Goal: Navigation & Orientation: Find specific page/section

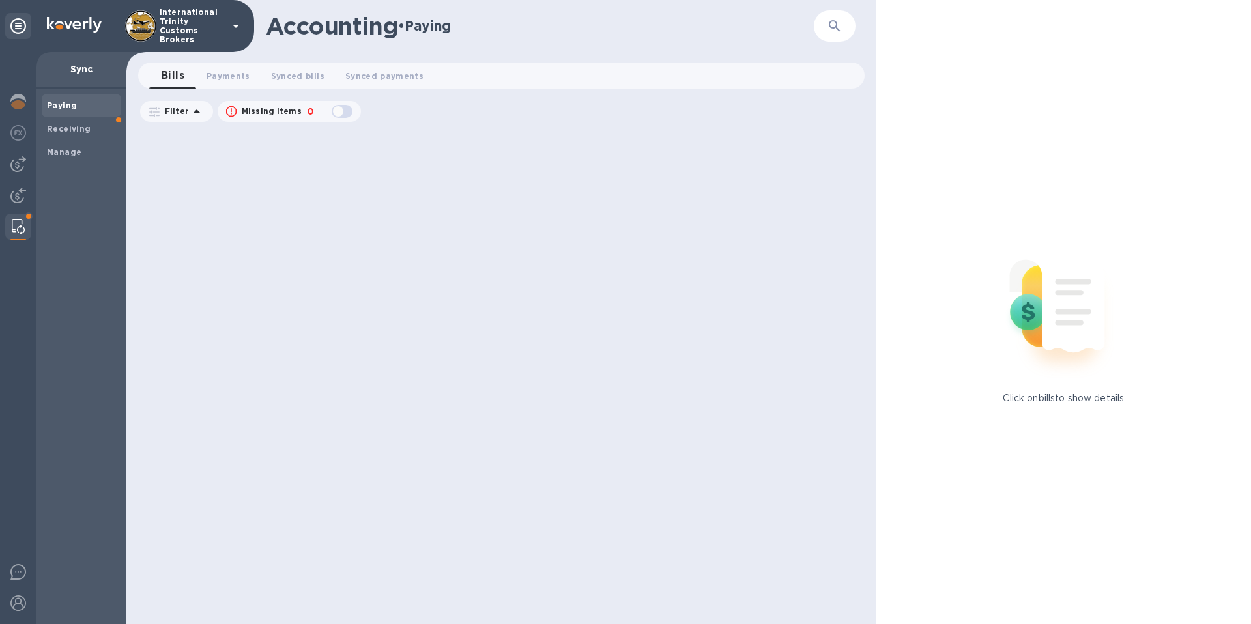
click at [10, 233] on div at bounding box center [18, 227] width 23 height 26
click at [12, 229] on img at bounding box center [18, 227] width 13 height 16
click at [199, 111] on icon at bounding box center [197, 112] width 16 height 16
click at [231, 400] on div at bounding box center [503, 376] width 733 height 495
click at [20, 232] on img at bounding box center [18, 227] width 13 height 16
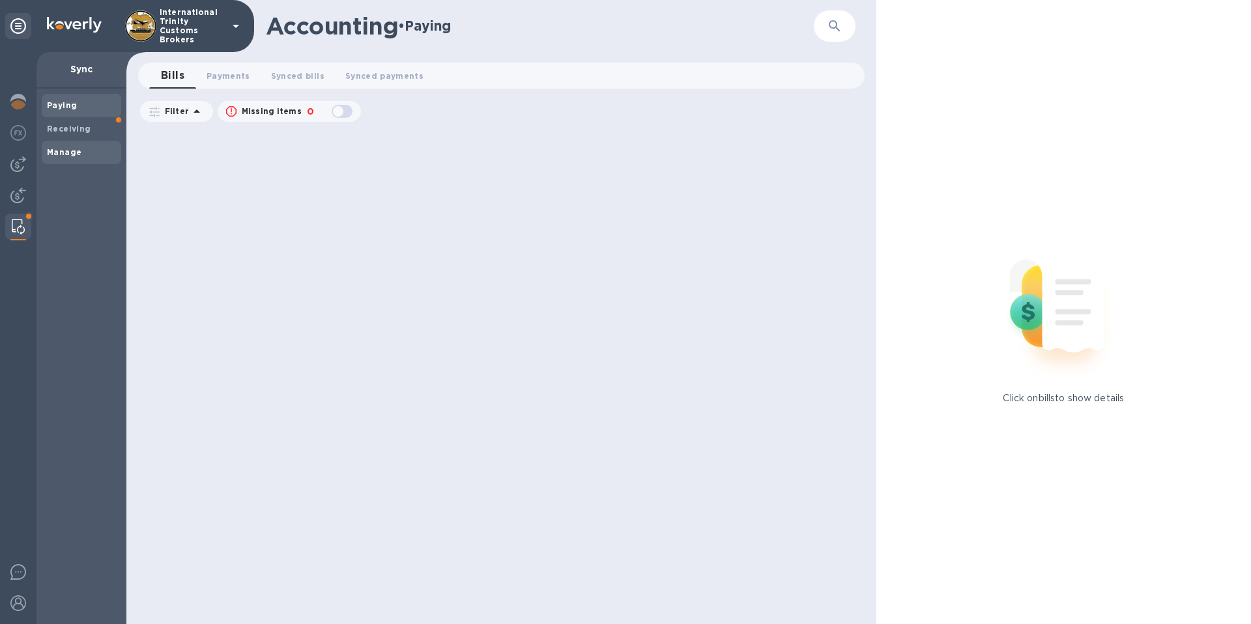
click at [76, 149] on b "Manage" at bounding box center [64, 152] width 35 height 10
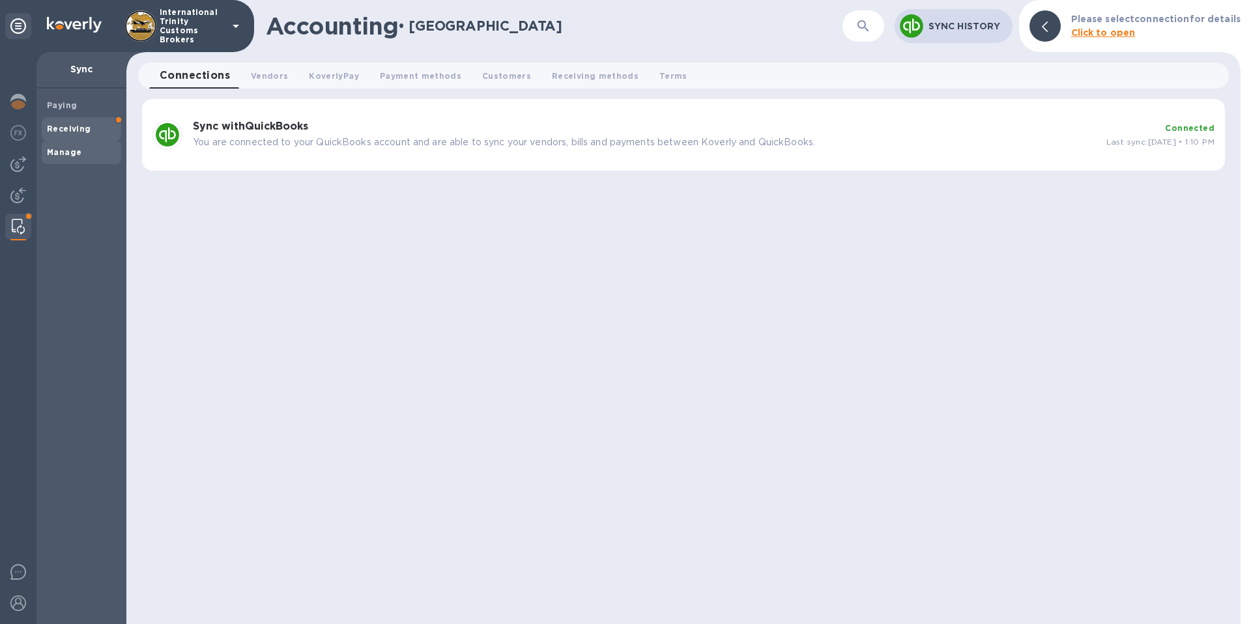
click at [83, 130] on b "Receiving" at bounding box center [69, 129] width 44 height 10
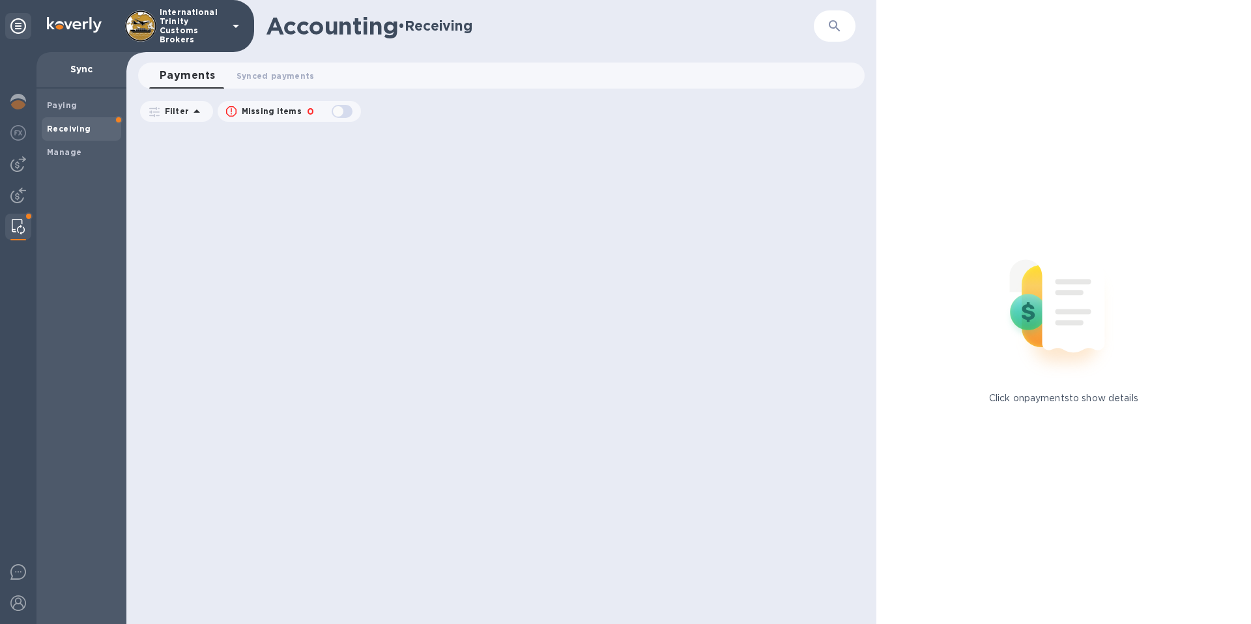
click at [85, 128] on b "Receiving" at bounding box center [69, 129] width 44 height 10
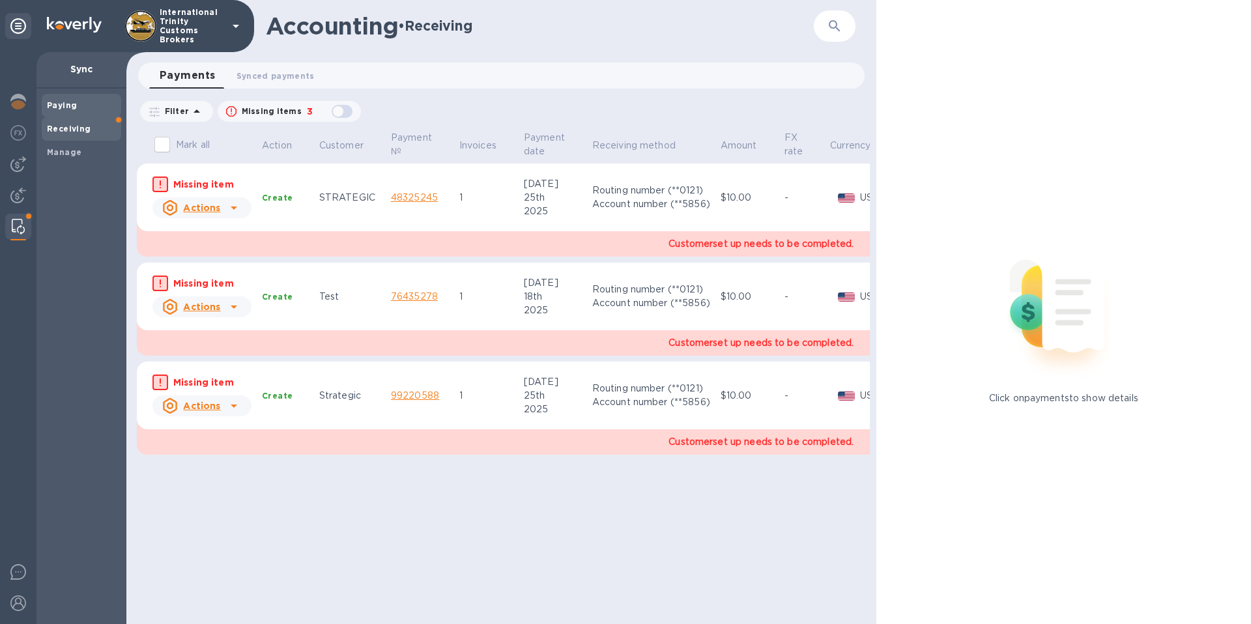
click at [66, 106] on b "Paying" at bounding box center [62, 105] width 30 height 10
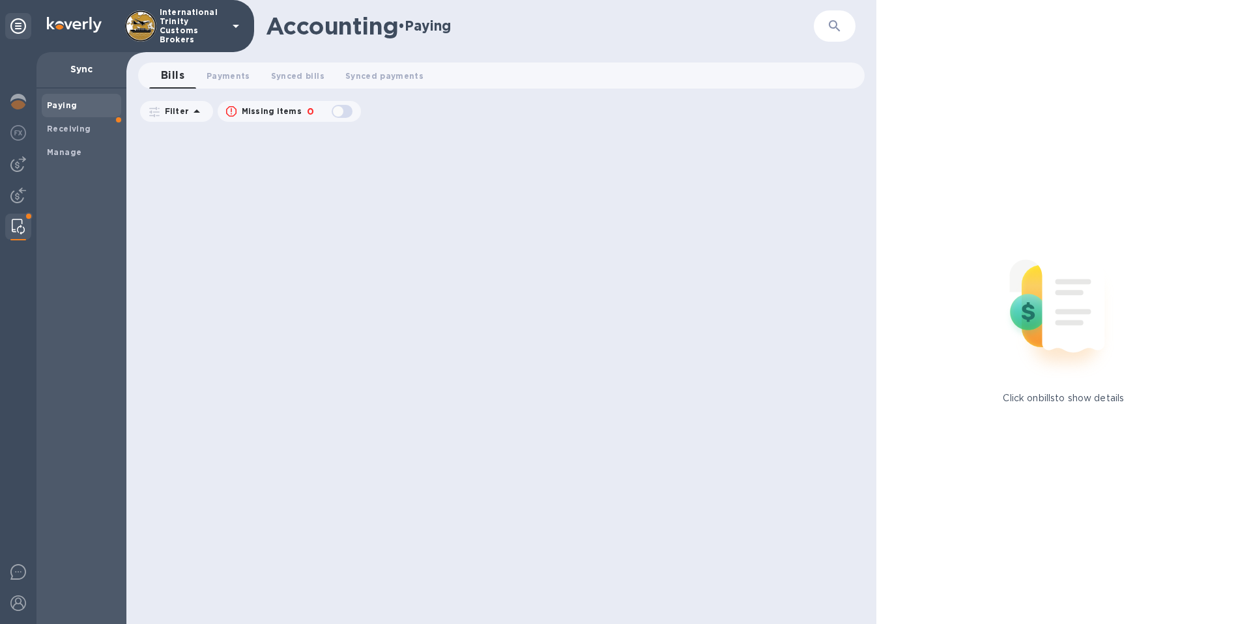
click at [67, 105] on b "Paying" at bounding box center [62, 105] width 30 height 10
click at [182, 77] on span "Bills 0" at bounding box center [172, 75] width 23 height 18
click at [237, 75] on span "Payments 0" at bounding box center [229, 76] width 44 height 14
click at [316, 74] on span "Synced bills 0" at bounding box center [309, 76] width 53 height 14
click at [379, 73] on span "Synced payments 0" at bounding box center [399, 76] width 78 height 14
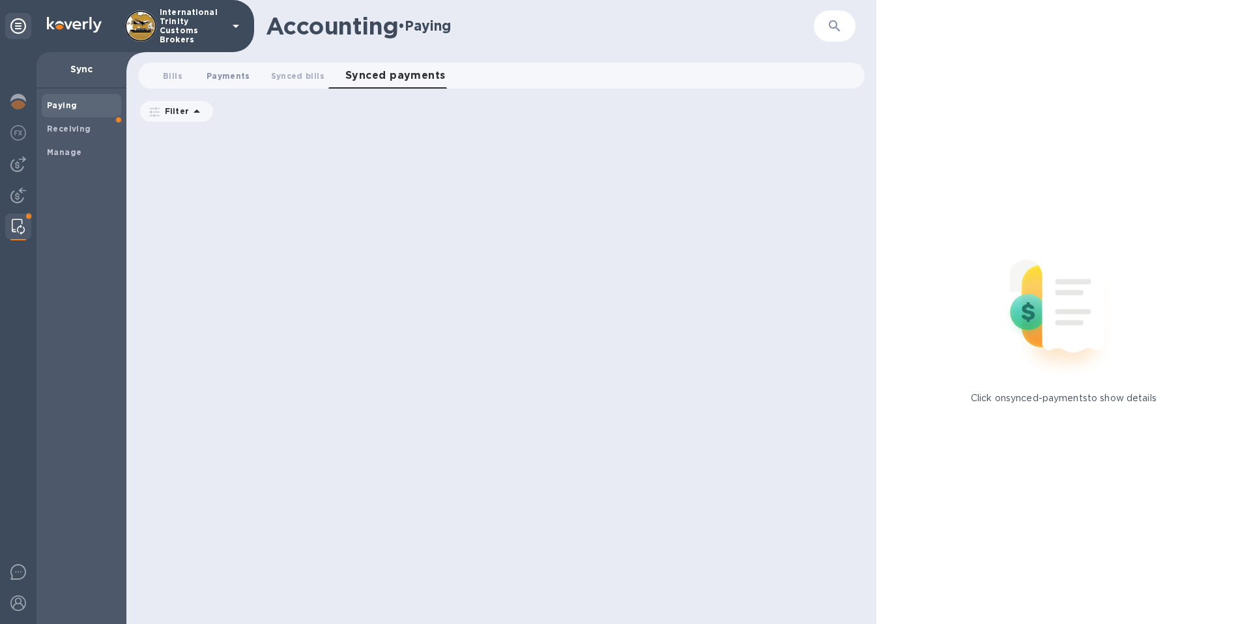
click at [245, 77] on span "Payments 0" at bounding box center [229, 76] width 44 height 14
click at [169, 77] on span "Bills 0" at bounding box center [173, 76] width 20 height 14
click at [23, 197] on img at bounding box center [18, 196] width 16 height 16
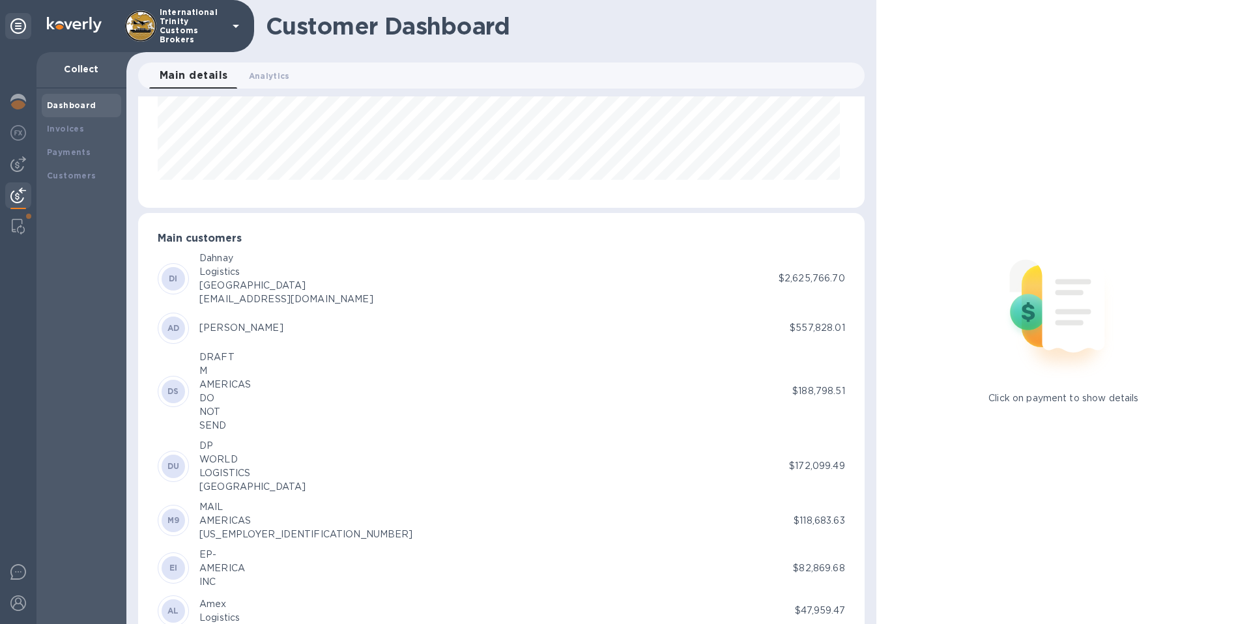
scroll to position [110, 0]
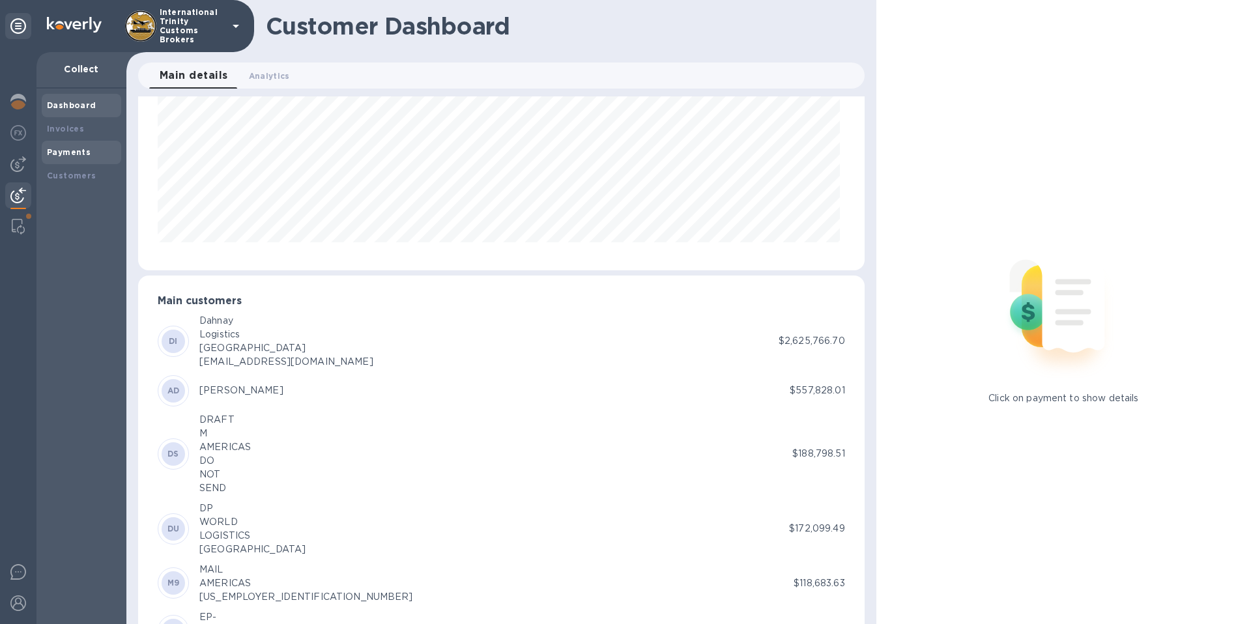
click at [76, 155] on b "Payments" at bounding box center [69, 152] width 44 height 10
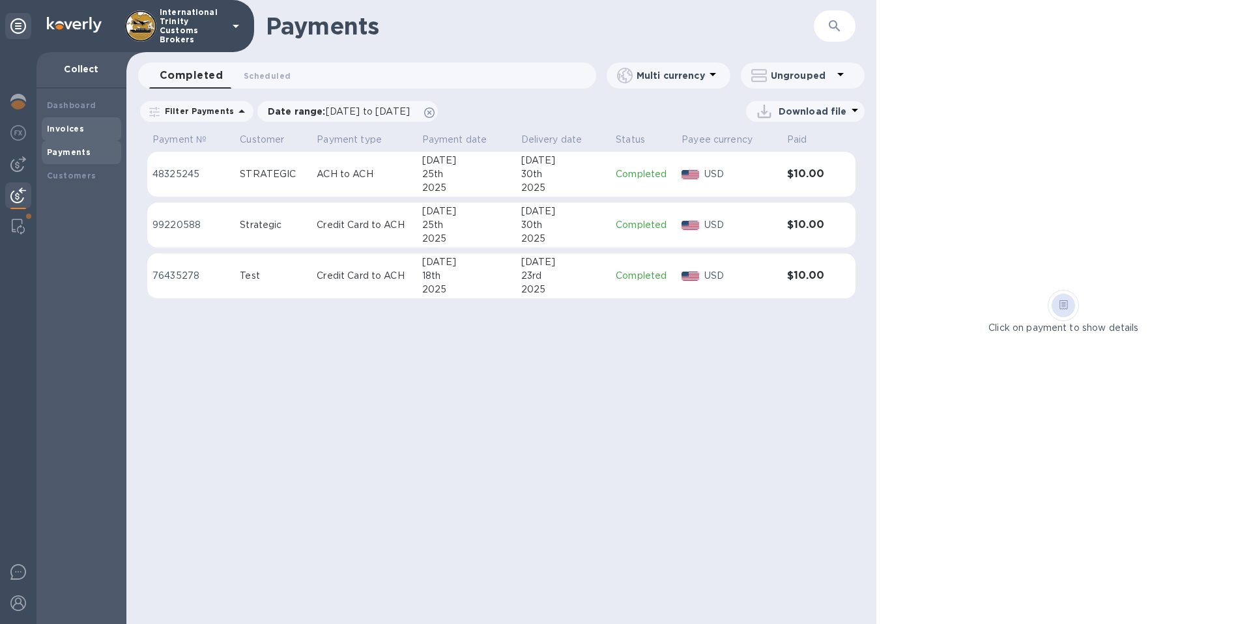
click at [69, 129] on b "Invoices" at bounding box center [65, 129] width 37 height 10
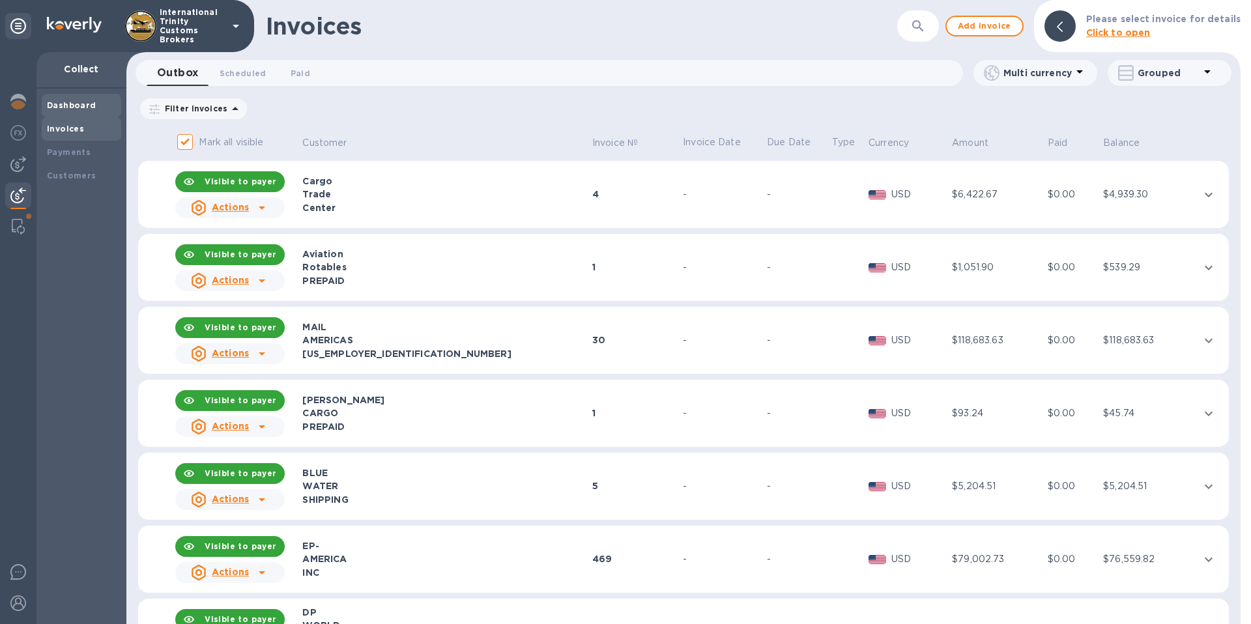
click at [70, 104] on b "Dashboard" at bounding box center [72, 105] width 50 height 10
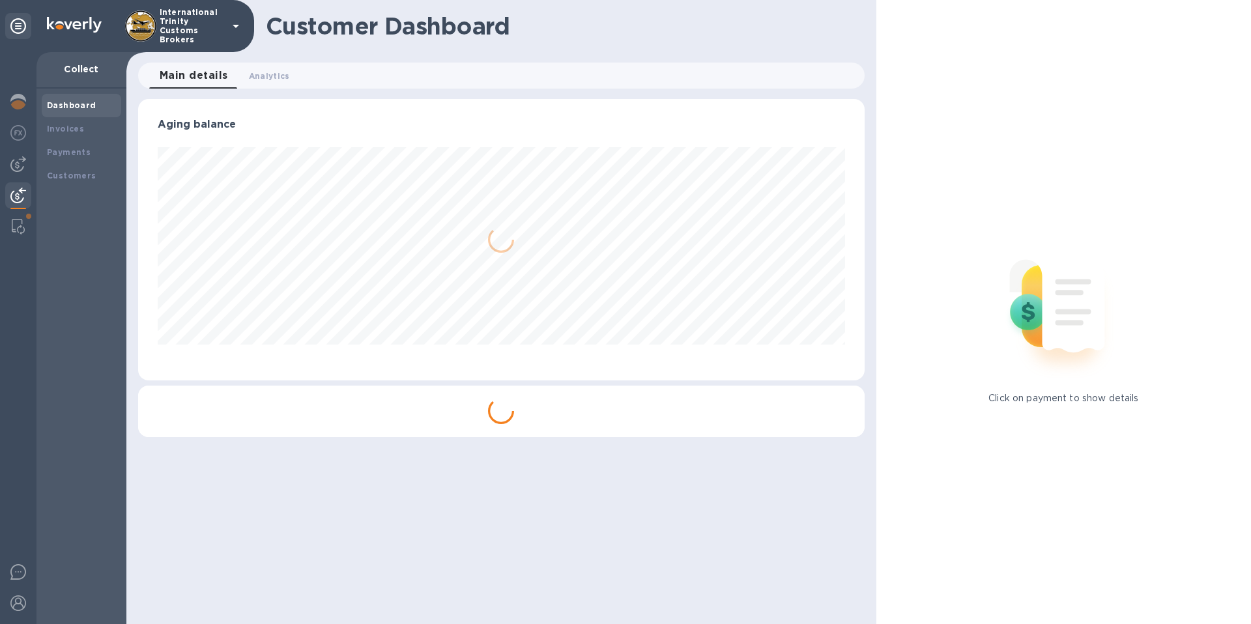
scroll to position [281, 726]
click at [67, 122] on div "Invoices" at bounding box center [81, 128] width 69 height 13
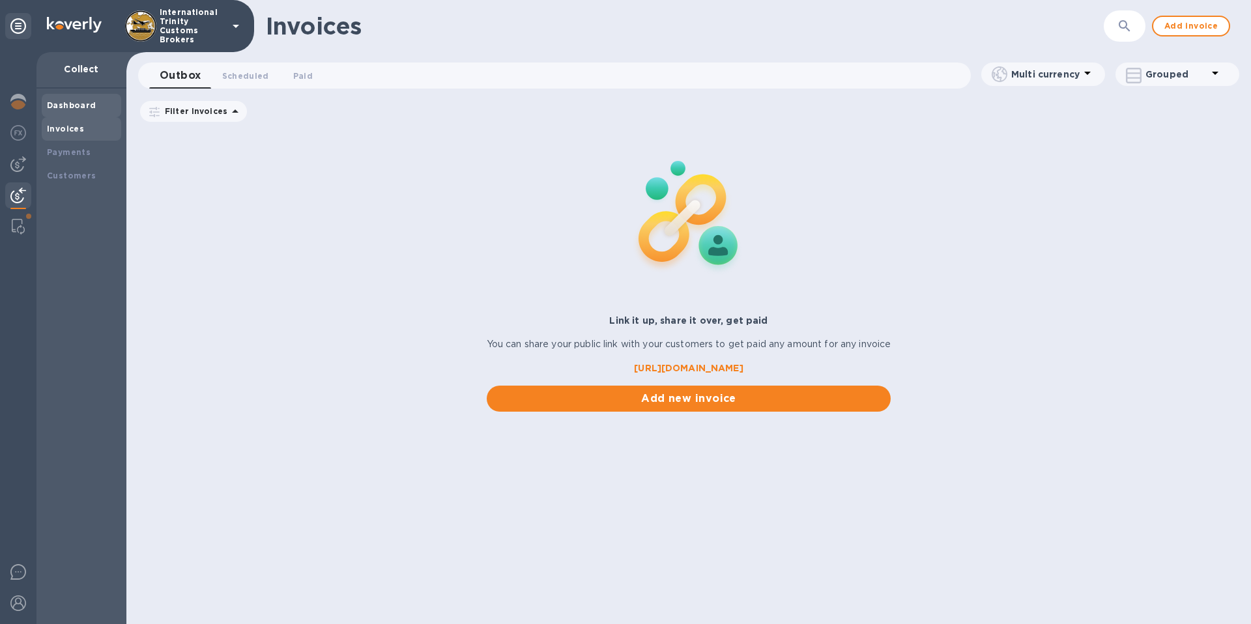
click at [79, 104] on b "Dashboard" at bounding box center [72, 105] width 50 height 10
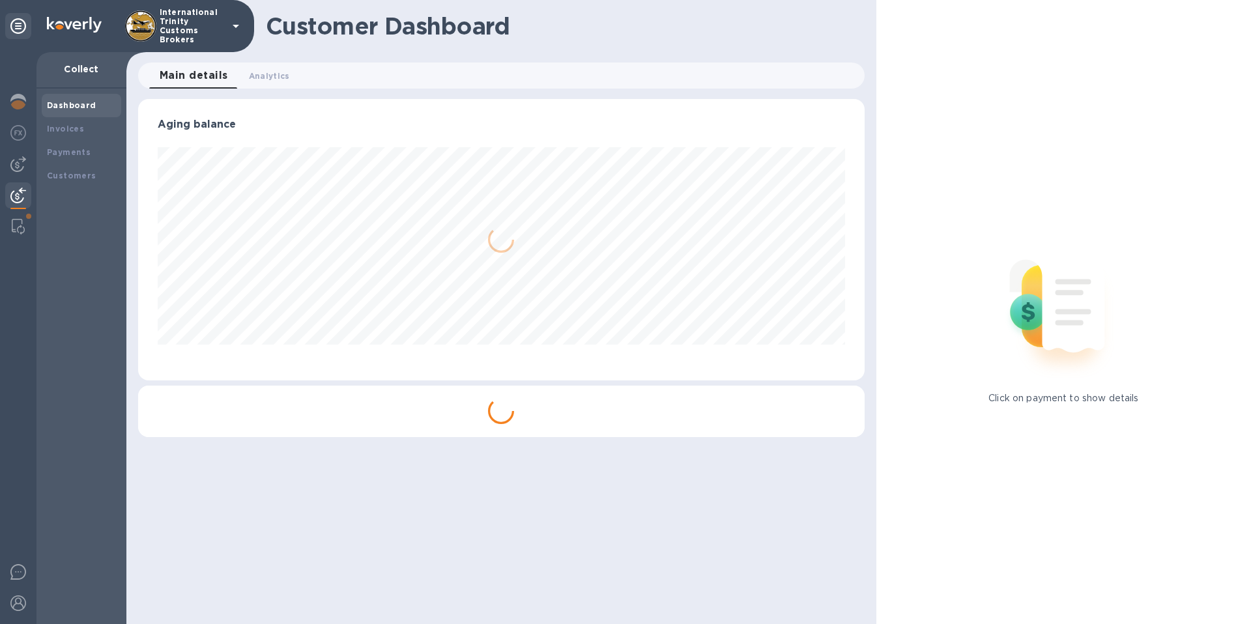
scroll to position [281, 726]
click at [18, 102] on img at bounding box center [18, 102] width 16 height 16
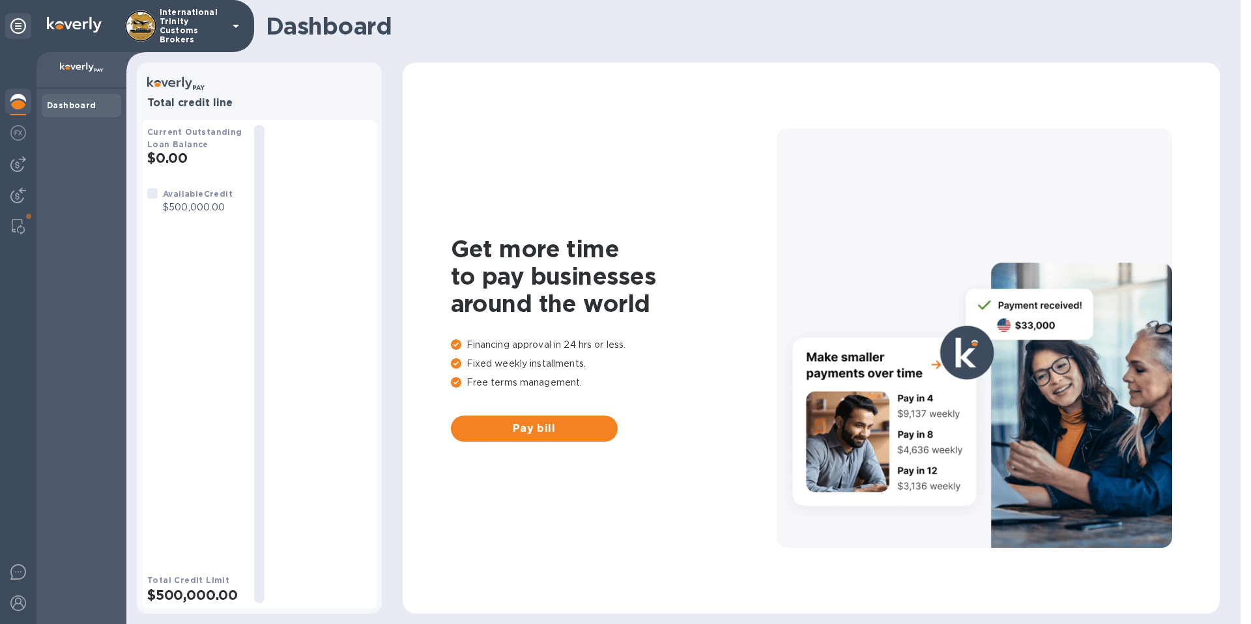
click at [73, 105] on b "Dashboard" at bounding box center [72, 105] width 50 height 10
click at [18, 136] on img at bounding box center [18, 133] width 16 height 16
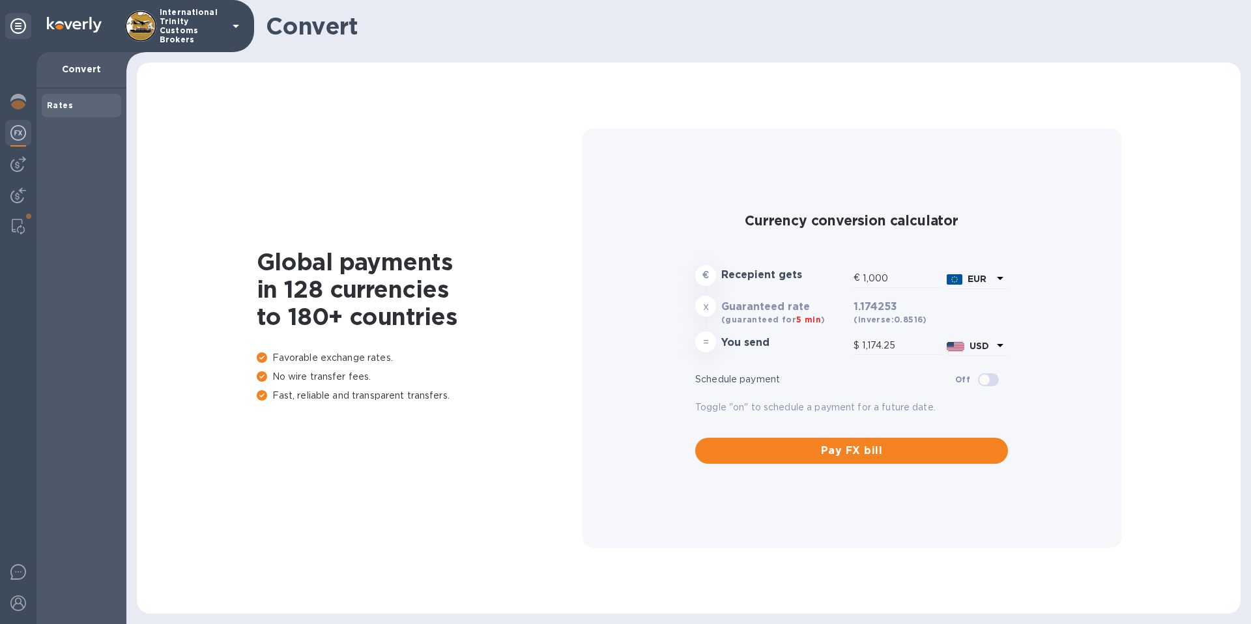
click at [72, 106] on div "Rates" at bounding box center [81, 105] width 69 height 13
click at [17, 168] on img at bounding box center [18, 164] width 16 height 16
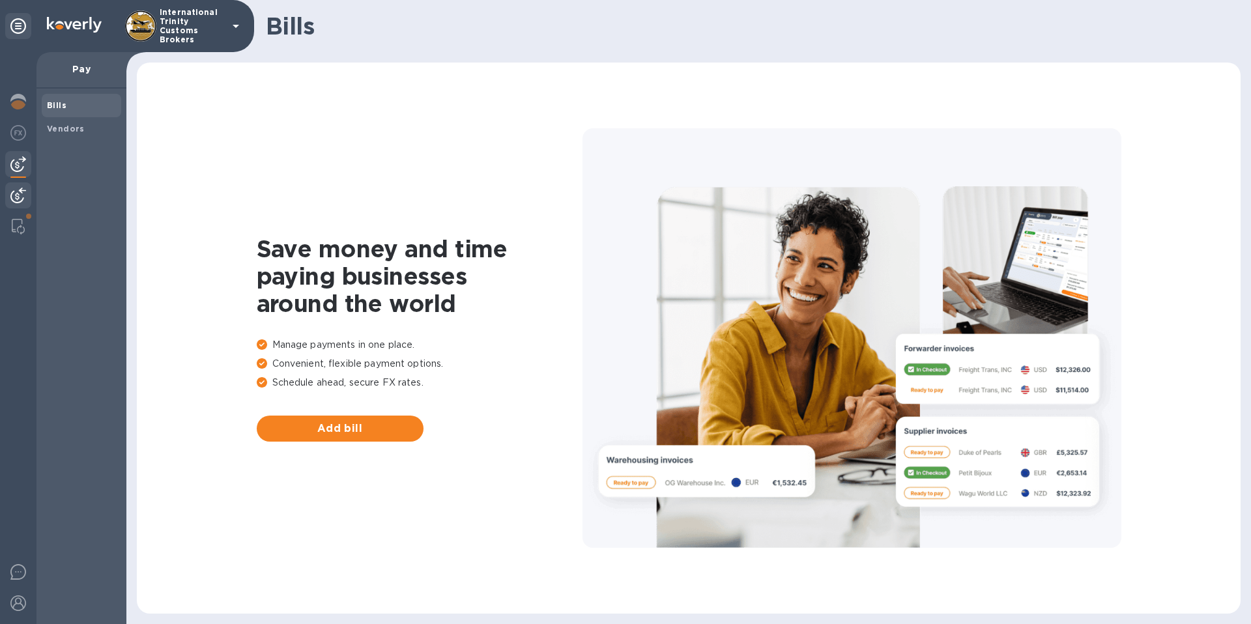
click at [22, 196] on img at bounding box center [18, 196] width 16 height 16
